Goal: Information Seeking & Learning: Learn about a topic

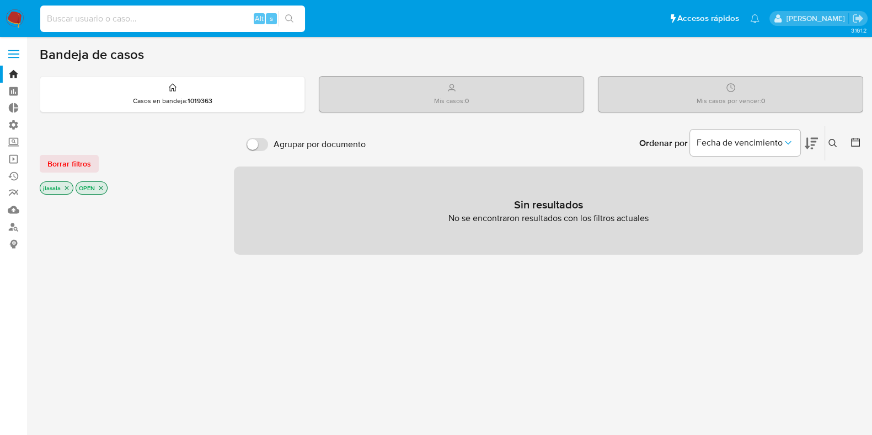
click at [102, 19] on input at bounding box center [172, 19] width 265 height 14
type input "lasalajuli"
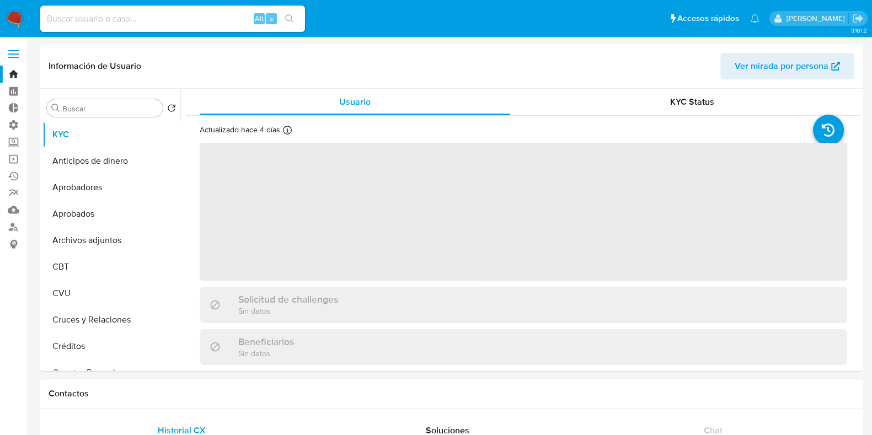
select select "10"
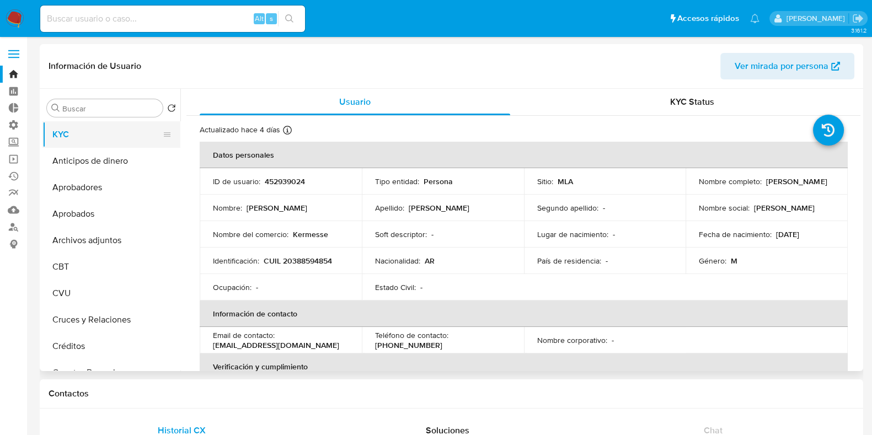
click at [98, 139] on button "KYC" at bounding box center [106, 134] width 129 height 26
click at [771, 67] on span "Ver mirada por persona" at bounding box center [781, 66] width 94 height 26
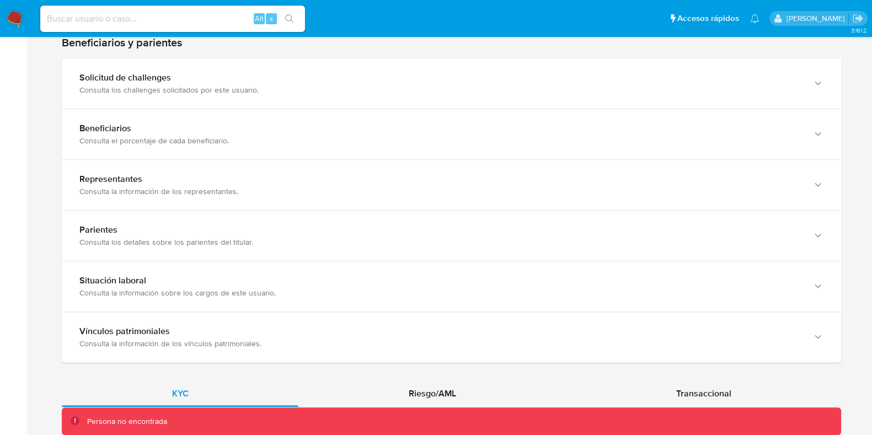
scroll to position [698, 0]
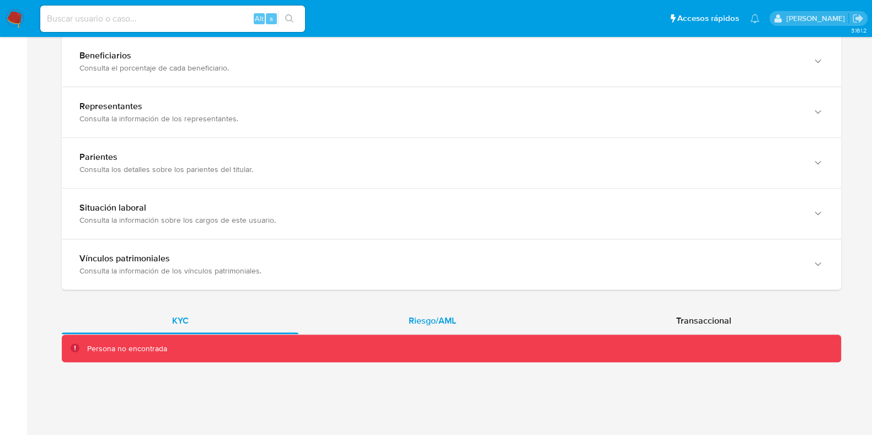
click at [388, 318] on div "Riesgo/AML" at bounding box center [431, 321] width 267 height 26
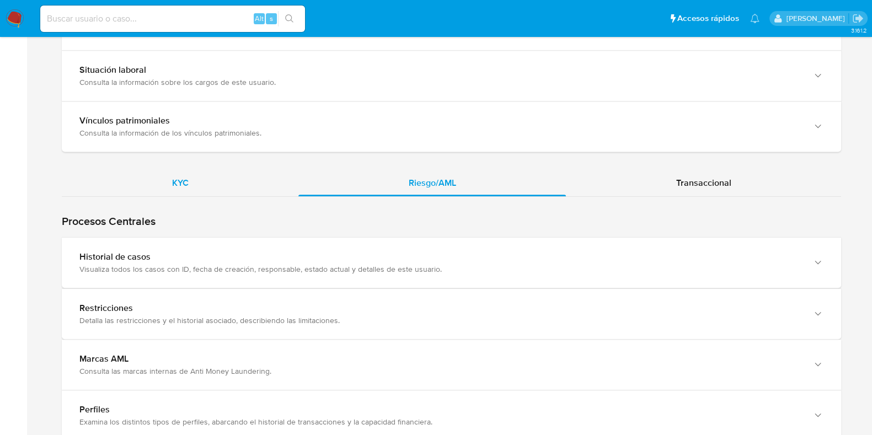
click at [214, 185] on div "KYC" at bounding box center [180, 183] width 237 height 26
